Goal: Task Accomplishment & Management: Manage account settings

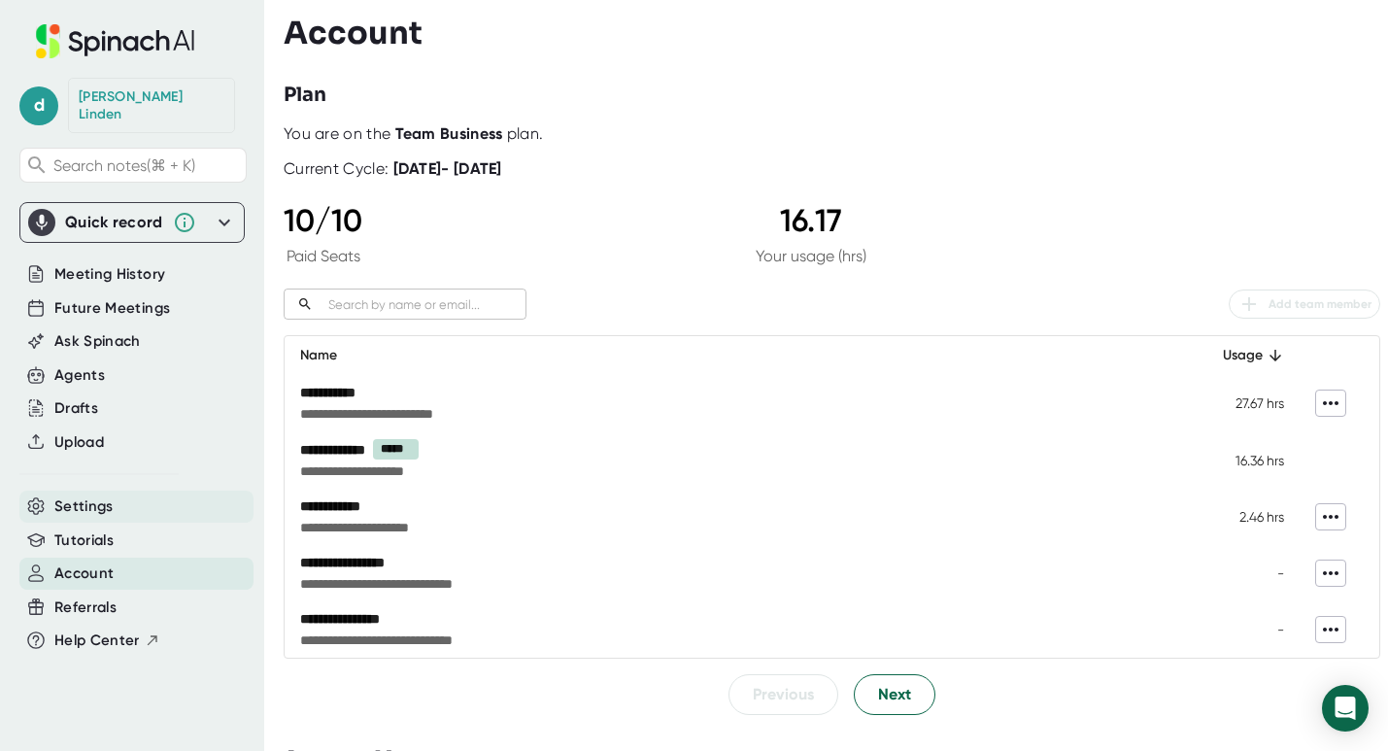
click at [80, 495] on span "Settings" at bounding box center [83, 506] width 59 height 22
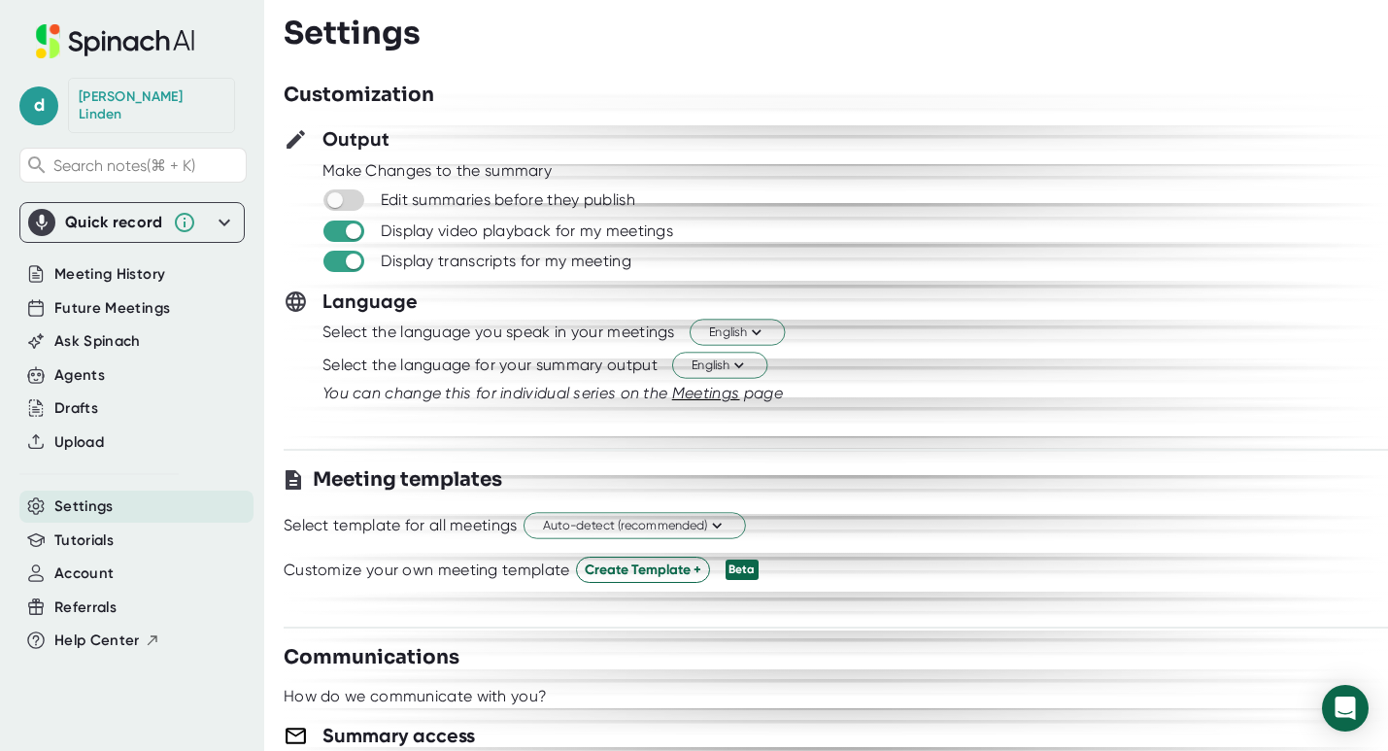
click at [71, 495] on span "Settings" at bounding box center [83, 506] width 59 height 22
